Goal: Complete application form

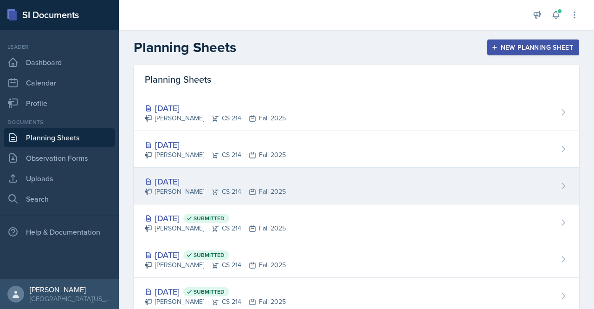
click at [183, 181] on div "[DATE]" at bounding box center [215, 181] width 141 height 13
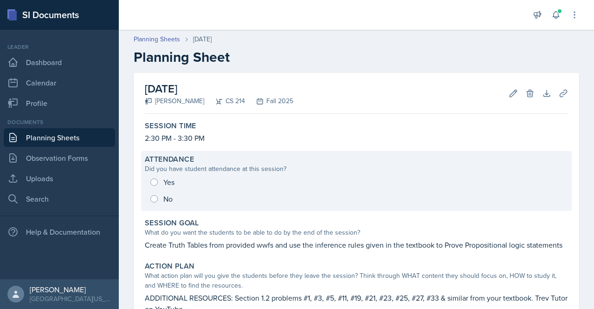
click at [160, 179] on div "Yes No" at bounding box center [356, 190] width 423 height 33
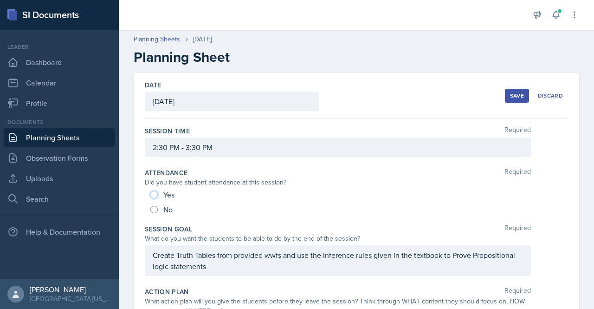
click at [152, 195] on input "Yes" at bounding box center [153, 194] width 7 height 7
radio input "true"
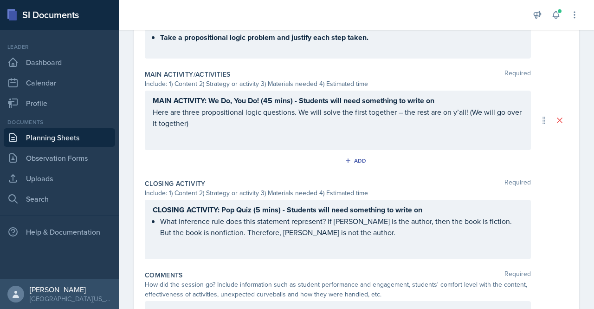
scroll to position [466, 0]
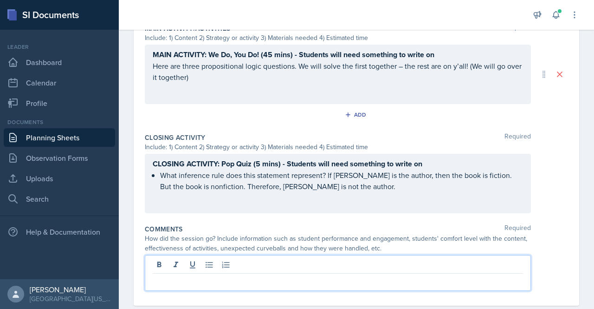
click at [247, 266] on div at bounding box center [338, 273] width 386 height 36
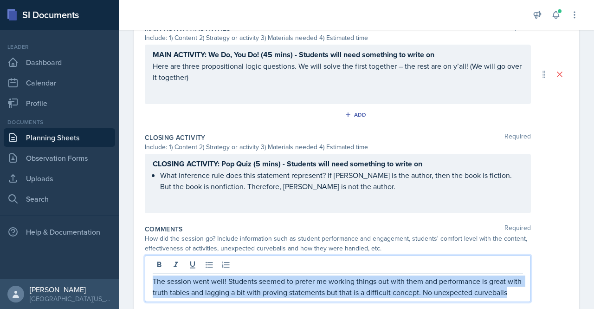
drag, startPoint x: 189, startPoint y: 297, endPoint x: 145, endPoint y: 278, distance: 48.6
click at [145, 278] on div "The session went well! Students seemed to prefer me working things out with the…" at bounding box center [338, 278] width 386 height 47
copy p "The session went well! Students seemed to prefer me working things out with the…"
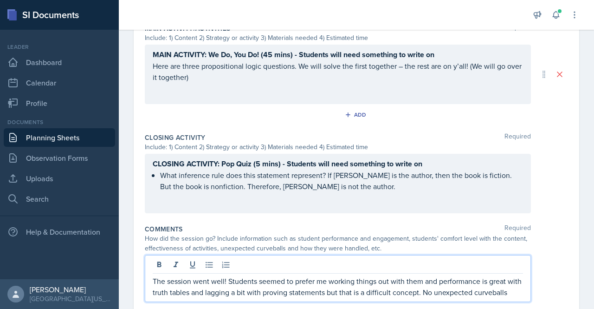
scroll to position [476, 0]
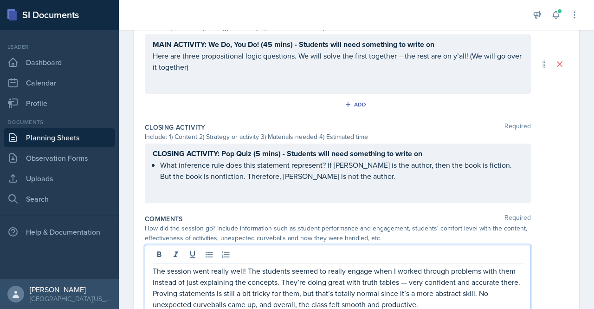
click at [411, 280] on p "The session went really well! The students seemed to really engage when I worke…" at bounding box center [338, 287] width 370 height 45
drag, startPoint x: 399, startPoint y: 282, endPoint x: 515, endPoint y: 277, distance: 116.1
click at [515, 277] on p "The session went really well! The students seemed to really engage when I worke…" at bounding box center [338, 287] width 370 height 45
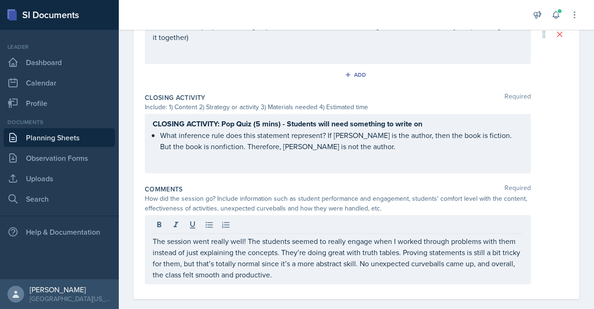
scroll to position [515, 0]
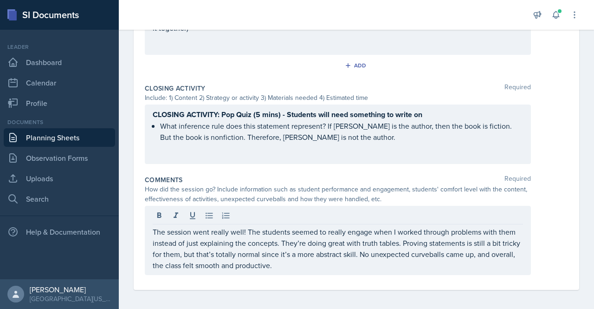
click at [195, 258] on p "The session went really well! The students seemed to really engage when I worke…" at bounding box center [338, 248] width 370 height 45
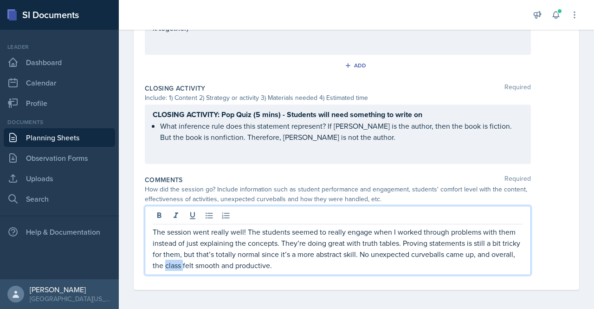
click at [195, 258] on p "The session went really well! The students seemed to really engage when I worke…" at bounding box center [338, 248] width 370 height 45
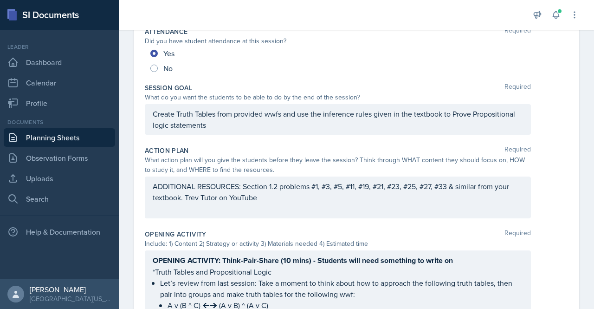
scroll to position [0, 0]
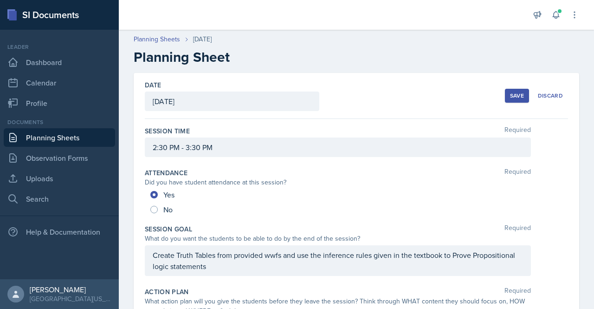
click at [504, 108] on div "Date [DATE] [DATE] 31 1 2 3 4 5 6 7 8 9 10 11 12 13 14 15 16 17 18 19 20 21 22 …" at bounding box center [356, 96] width 423 height 46
click at [510, 98] on div "Save" at bounding box center [517, 95] width 14 height 7
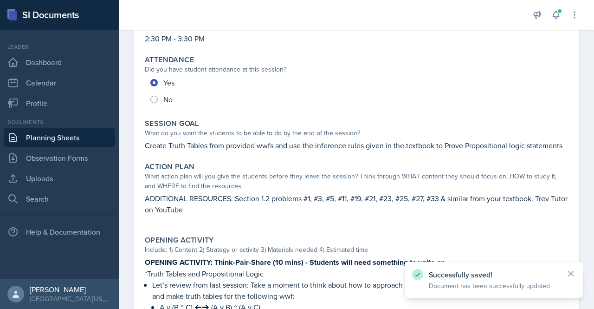
scroll to position [412, 0]
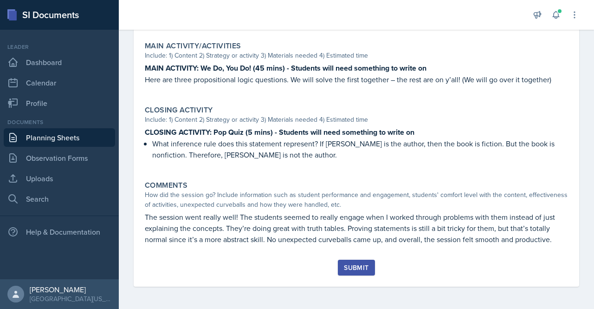
click at [358, 268] on div "Submit" at bounding box center [356, 267] width 25 height 7
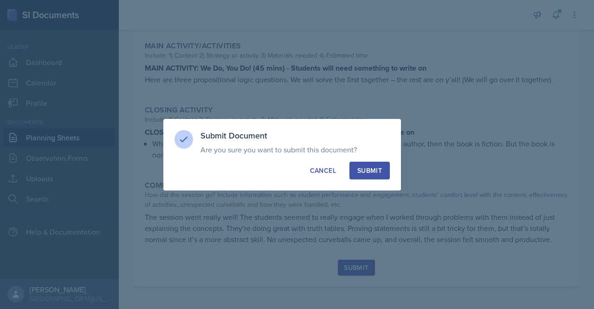
click at [388, 174] on button "Submit" at bounding box center [369, 170] width 40 height 18
radio input "true"
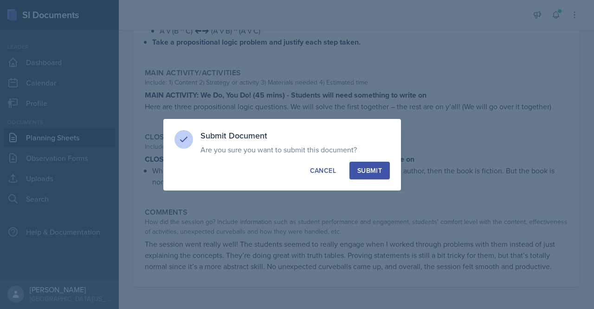
scroll to position [386, 0]
